Goal: Task Accomplishment & Management: Use online tool/utility

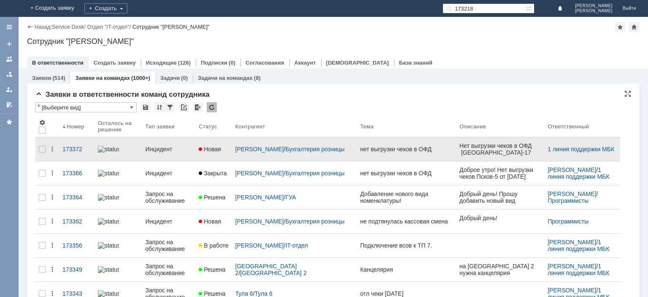
click at [170, 146] on div "Инцидент" at bounding box center [169, 149] width 47 height 7
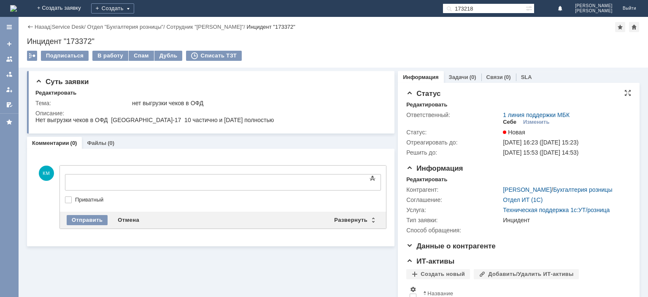
click at [511, 122] on div "Себе" at bounding box center [510, 122] width 14 height 7
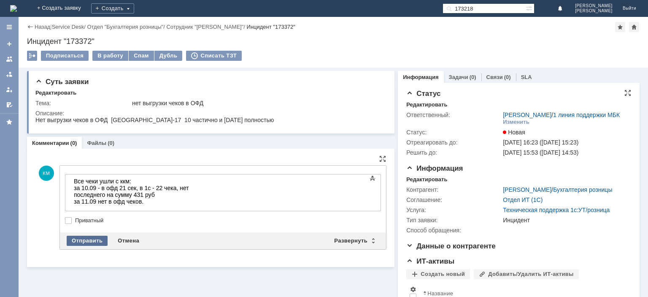
click at [92, 241] on div "Отправить" at bounding box center [87, 240] width 41 height 10
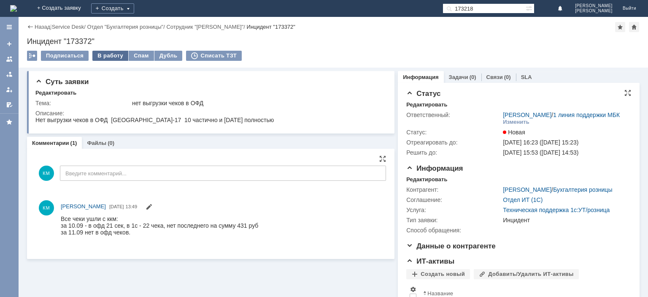
click at [105, 56] on div "В работу" at bounding box center [110, 56] width 36 height 10
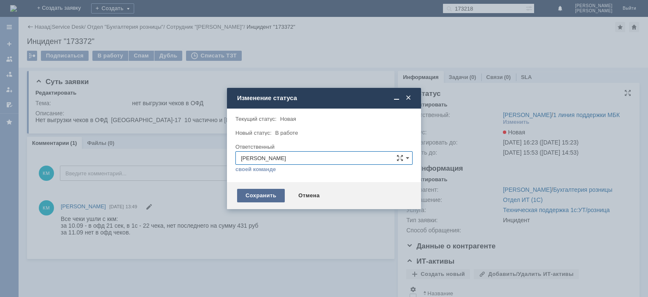
click at [256, 194] on div "Сохранить" at bounding box center [261, 196] width 48 height 14
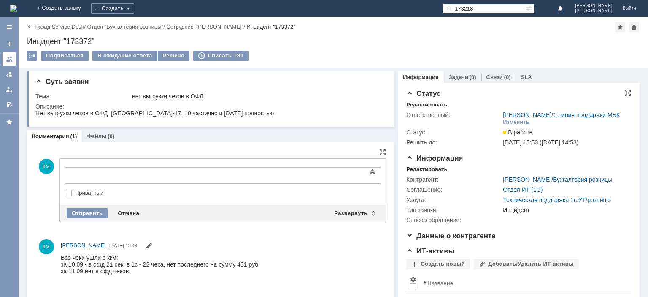
click at [11, 55] on link at bounding box center [10, 59] width 14 height 14
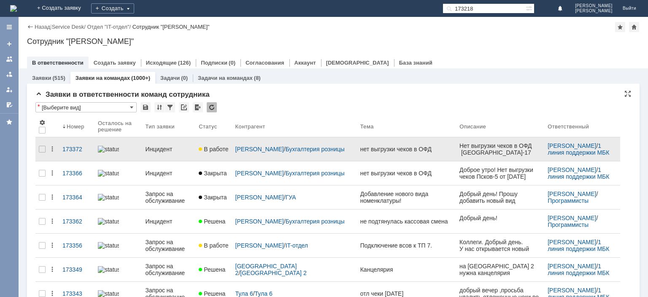
click at [168, 149] on link "Инцидент" at bounding box center [169, 149] width 54 height 17
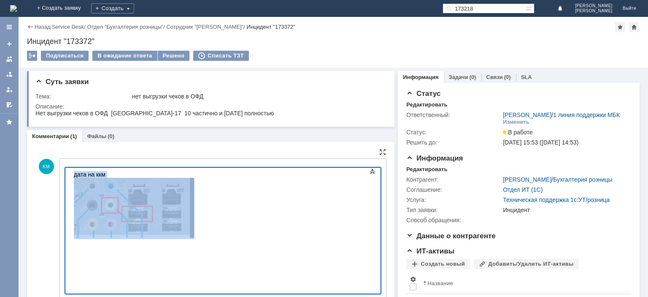
click at [148, 203] on img at bounding box center [134, 208] width 121 height 60
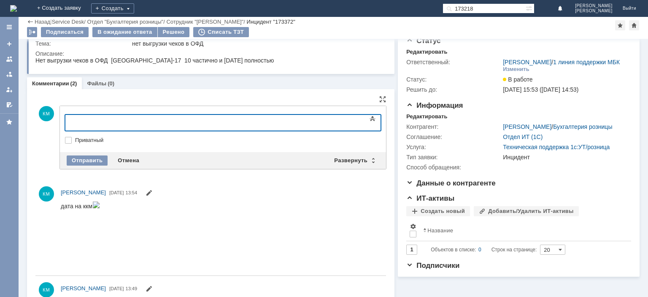
click at [82, 122] on div at bounding box center [134, 121] width 120 height 7
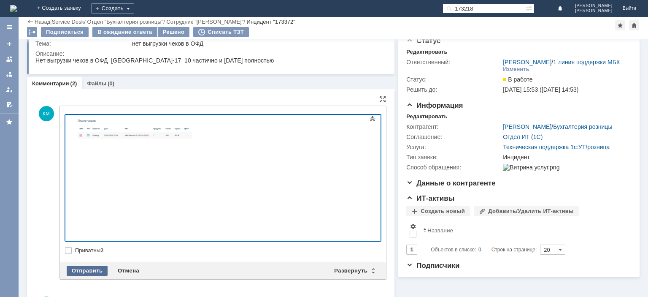
click at [84, 265] on div "Отправить" at bounding box center [87, 270] width 41 height 10
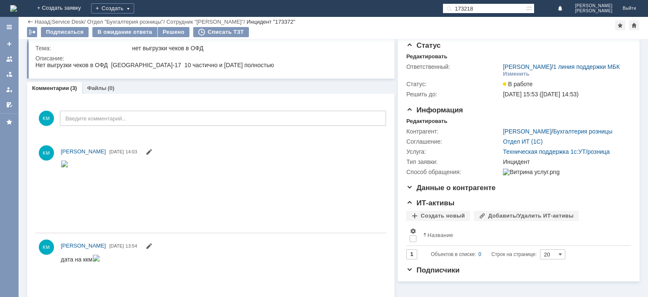
click at [475, 9] on input "173218" at bounding box center [484, 8] width 83 height 10
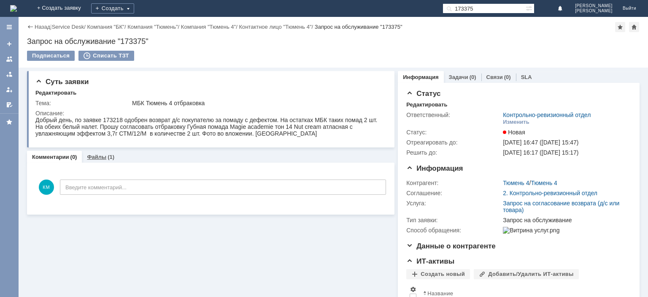
click at [108, 159] on div "(1)" at bounding box center [111, 157] width 7 height 6
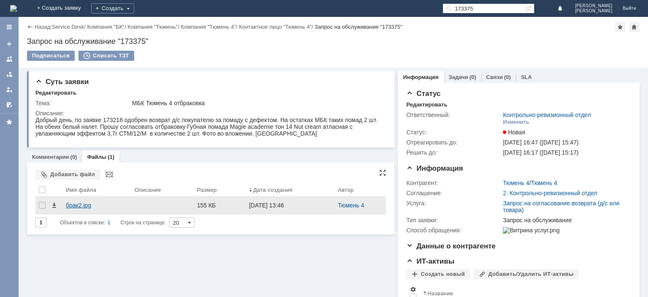
click at [89, 203] on div "брак2.jpg" at bounding box center [97, 205] width 62 height 7
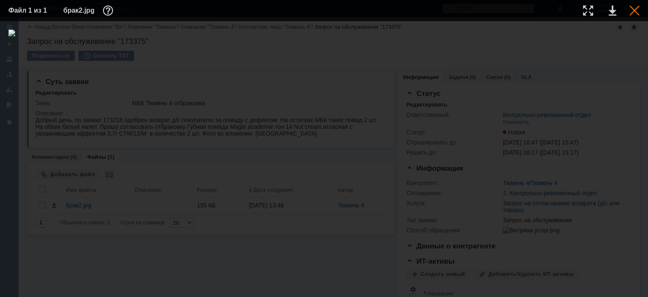
click at [633, 13] on div at bounding box center [635, 10] width 10 height 10
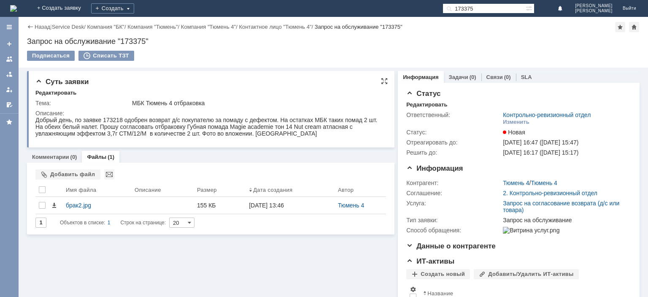
click at [116, 122] on div "Добрый день, по заявке 173218 одобрен возврат д/с покупателю за помаду с дефект…" at bounding box center [209, 126] width 349 height 20
click at [115, 120] on div "Добрый день, по заявке 173218 одобрен возврат д/с покупателю за помаду с дефект…" at bounding box center [209, 126] width 349 height 20
copy div "173218"
click at [472, 9] on input "173375" at bounding box center [484, 8] width 83 height 10
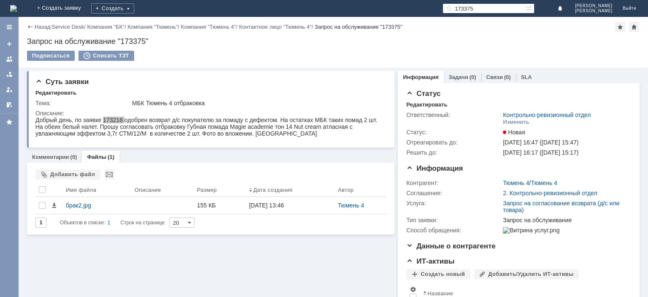
paste input "218"
type input "173218"
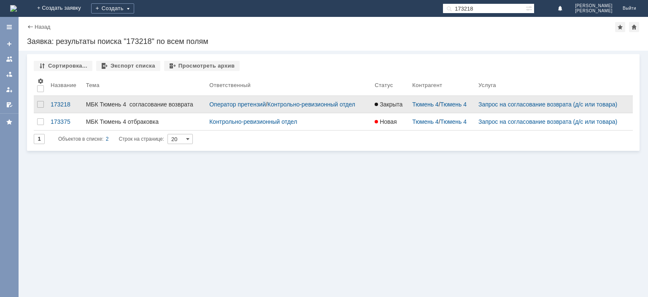
click at [125, 103] on div "МБК Тюмень 4 согласование возврата" at bounding box center [144, 104] width 117 height 7
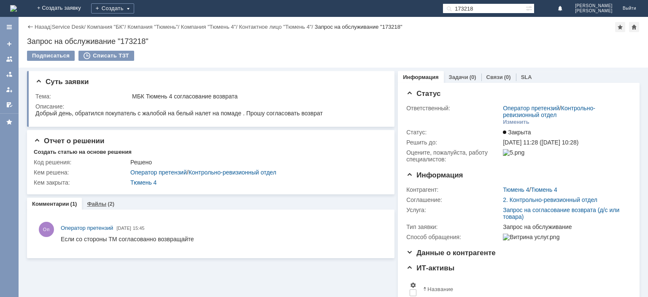
click at [107, 200] on div "Файлы (2)" at bounding box center [101, 203] width 38 height 12
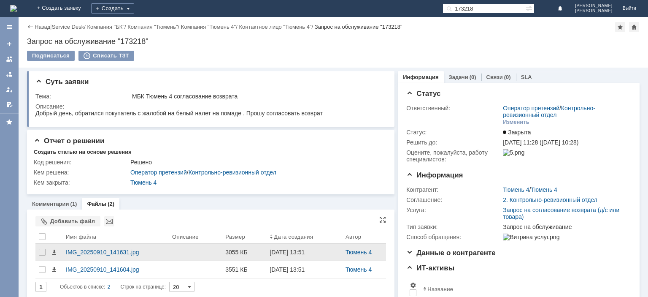
click at [103, 251] on div "IMG_20250910_141631.jpg" at bounding box center [116, 252] width 100 height 7
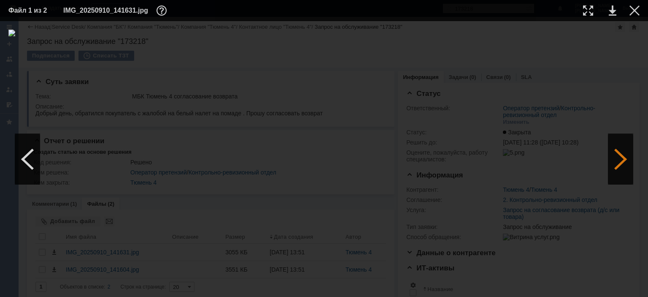
click at [622, 154] on div at bounding box center [620, 159] width 25 height 51
click at [638, 10] on div at bounding box center [635, 10] width 10 height 10
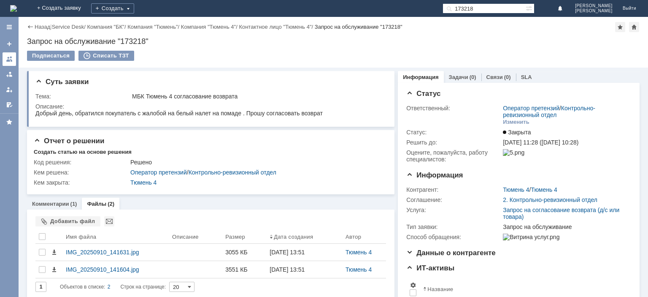
click at [11, 61] on div at bounding box center [9, 59] width 7 height 7
